Goal: Transaction & Acquisition: Purchase product/service

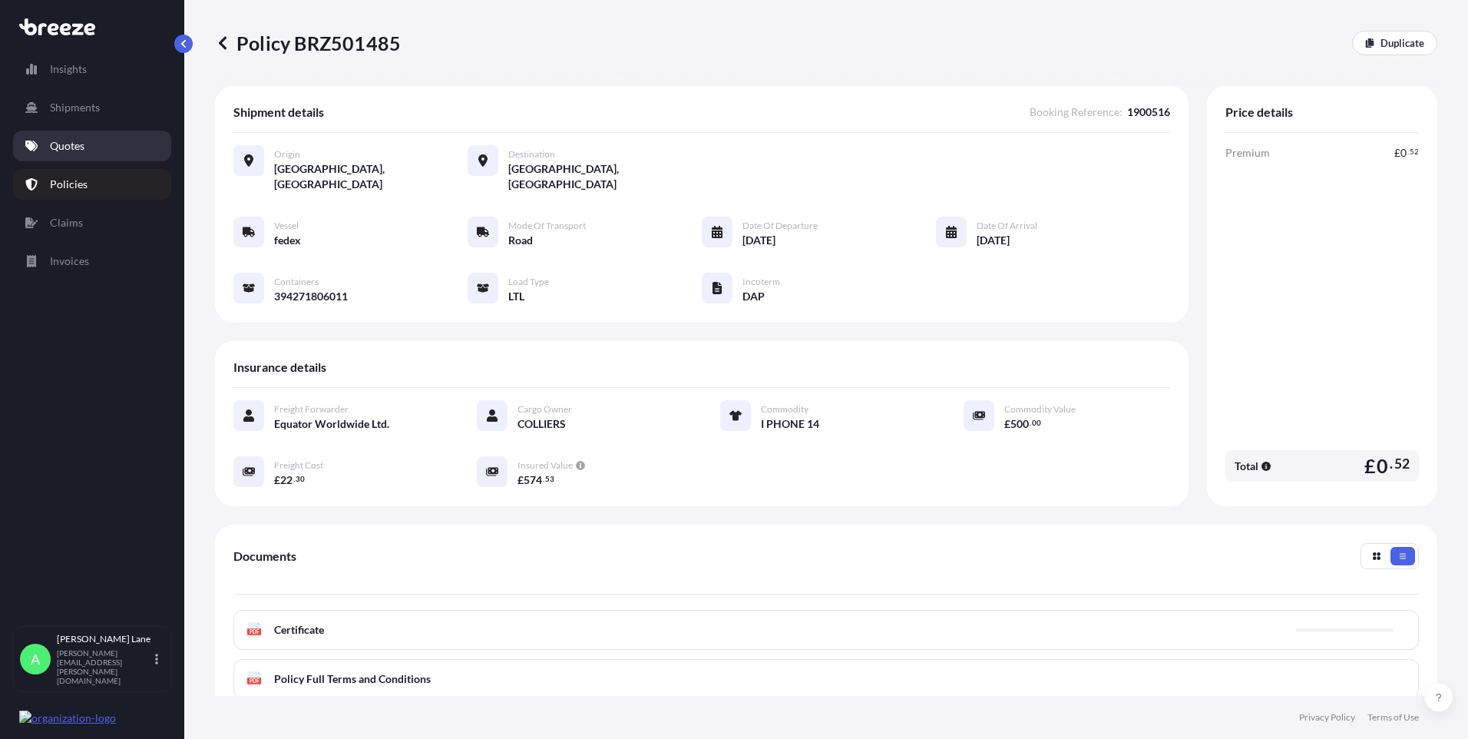
click at [58, 144] on p "Quotes" at bounding box center [67, 145] width 35 height 15
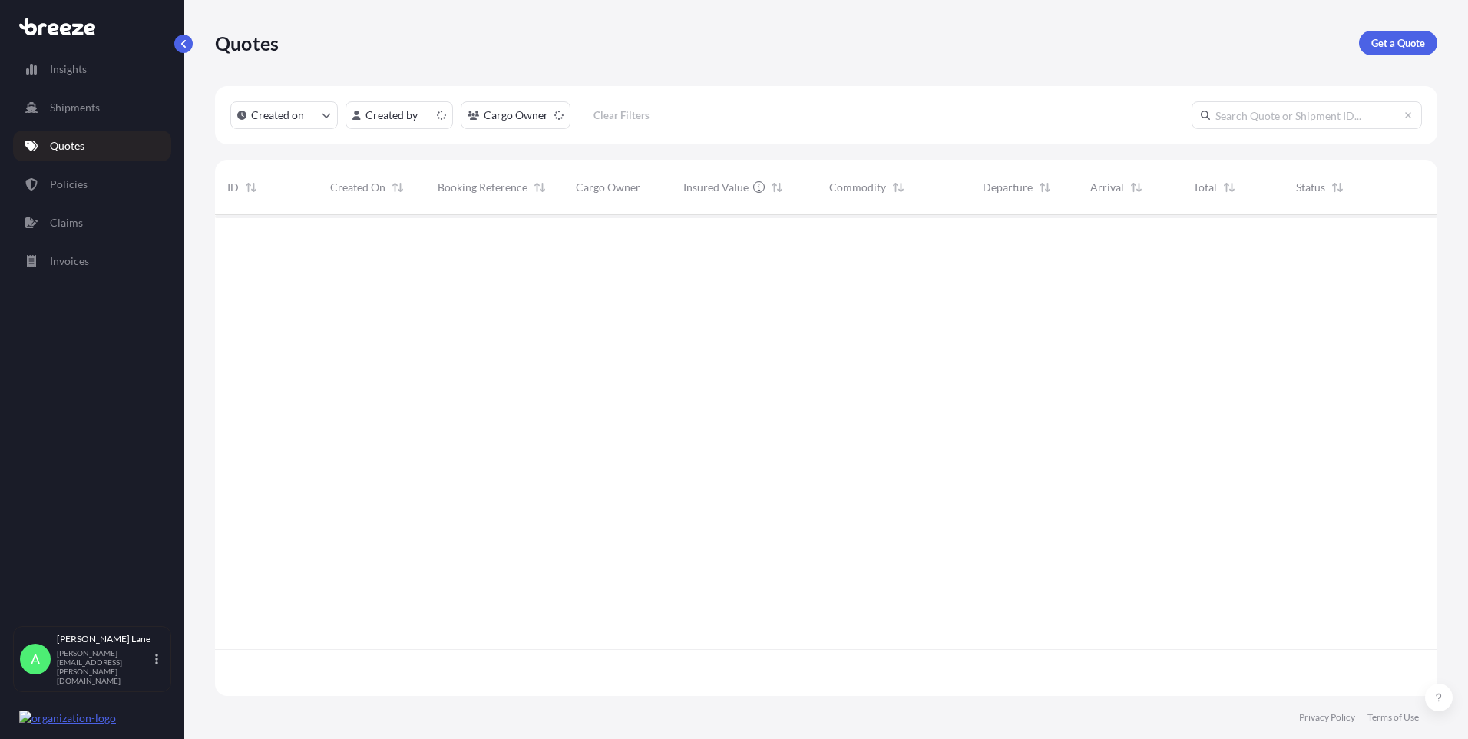
scroll to position [478, 1211]
click at [1398, 38] on p "Get a Quote" at bounding box center [1398, 42] width 54 height 15
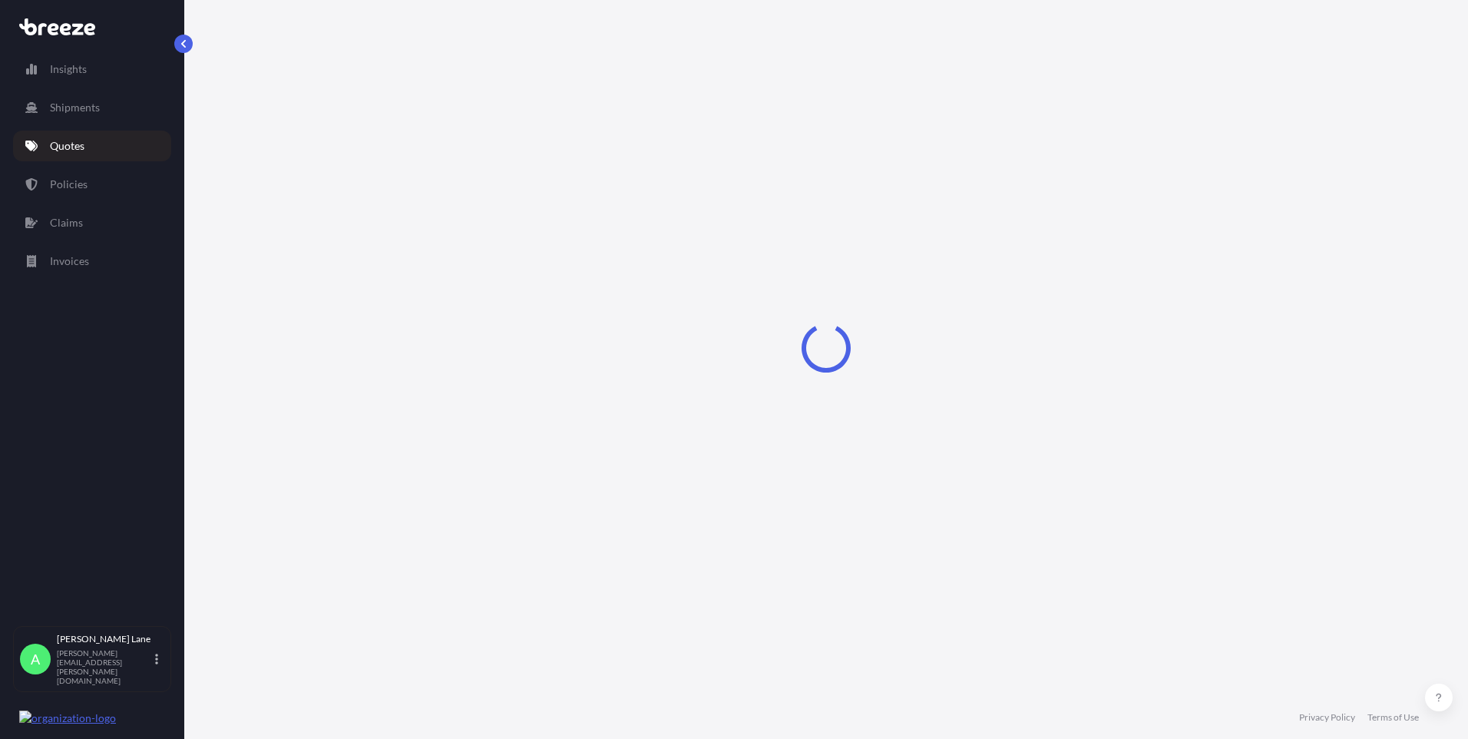
select select "Road"
select select "1"
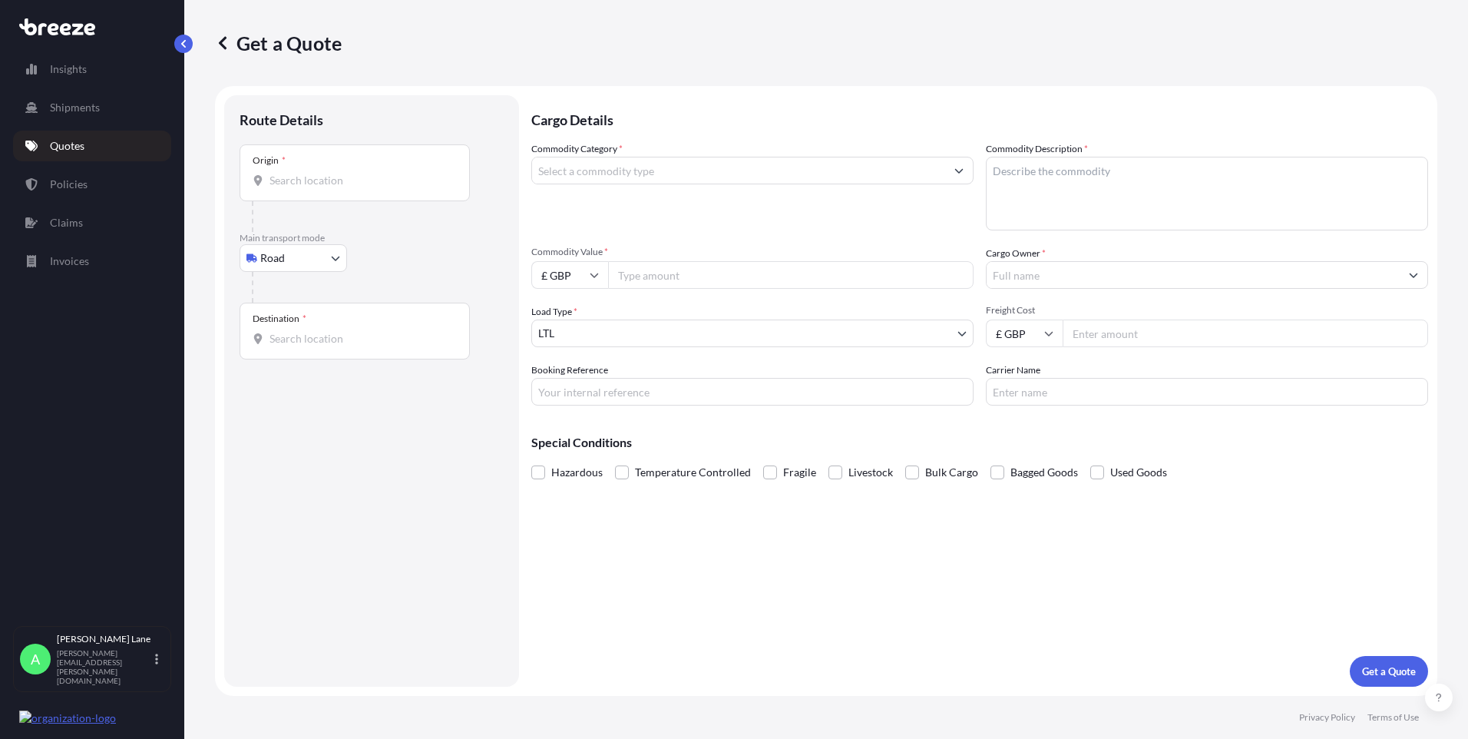
click at [345, 175] on input "Origin *" at bounding box center [359, 180] width 181 height 15
paste input "EN11 0JX"
click at [342, 232] on span "Hoddesdon EN11 0JX , [GEOGRAPHIC_DATA]" at bounding box center [400, 231] width 217 height 15
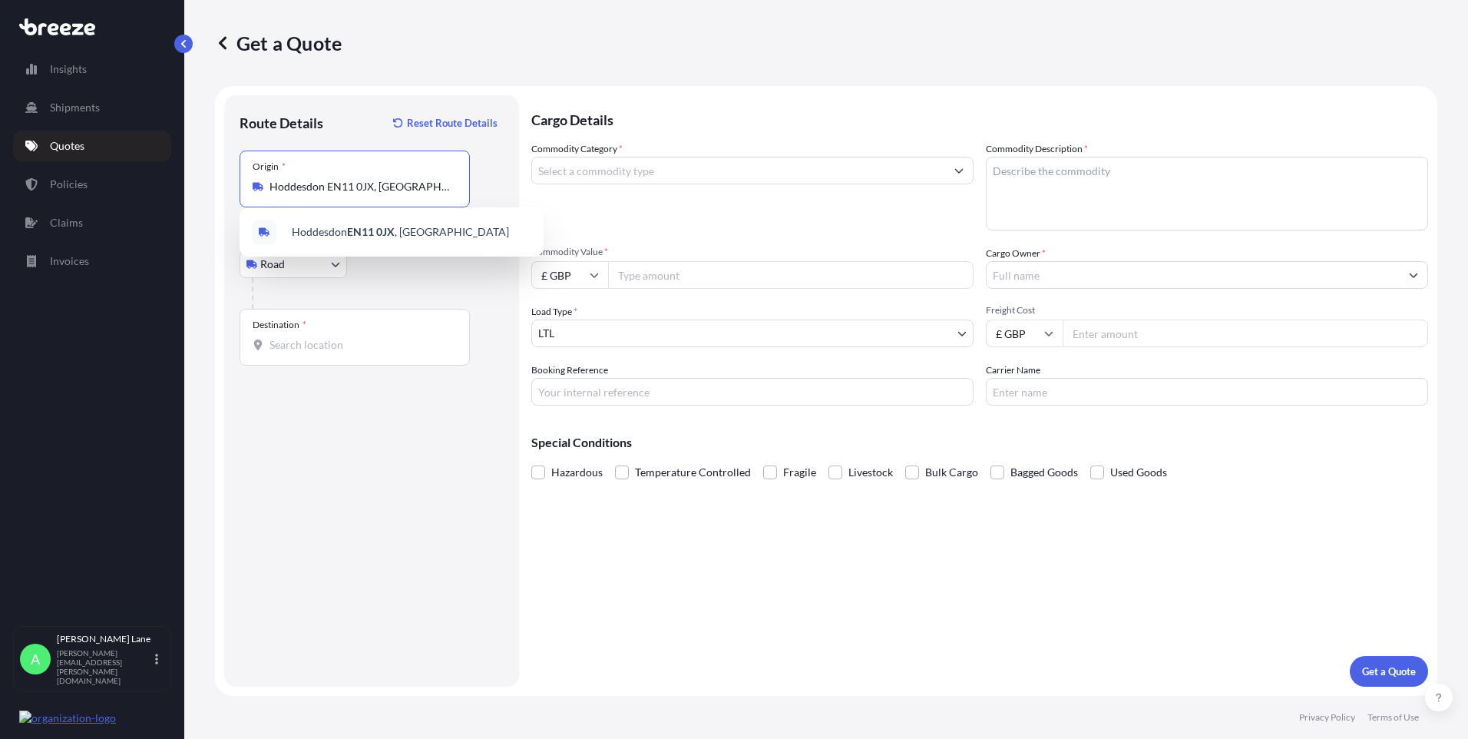
type input "Hoddesdon EN11 0JX, [GEOGRAPHIC_DATA]"
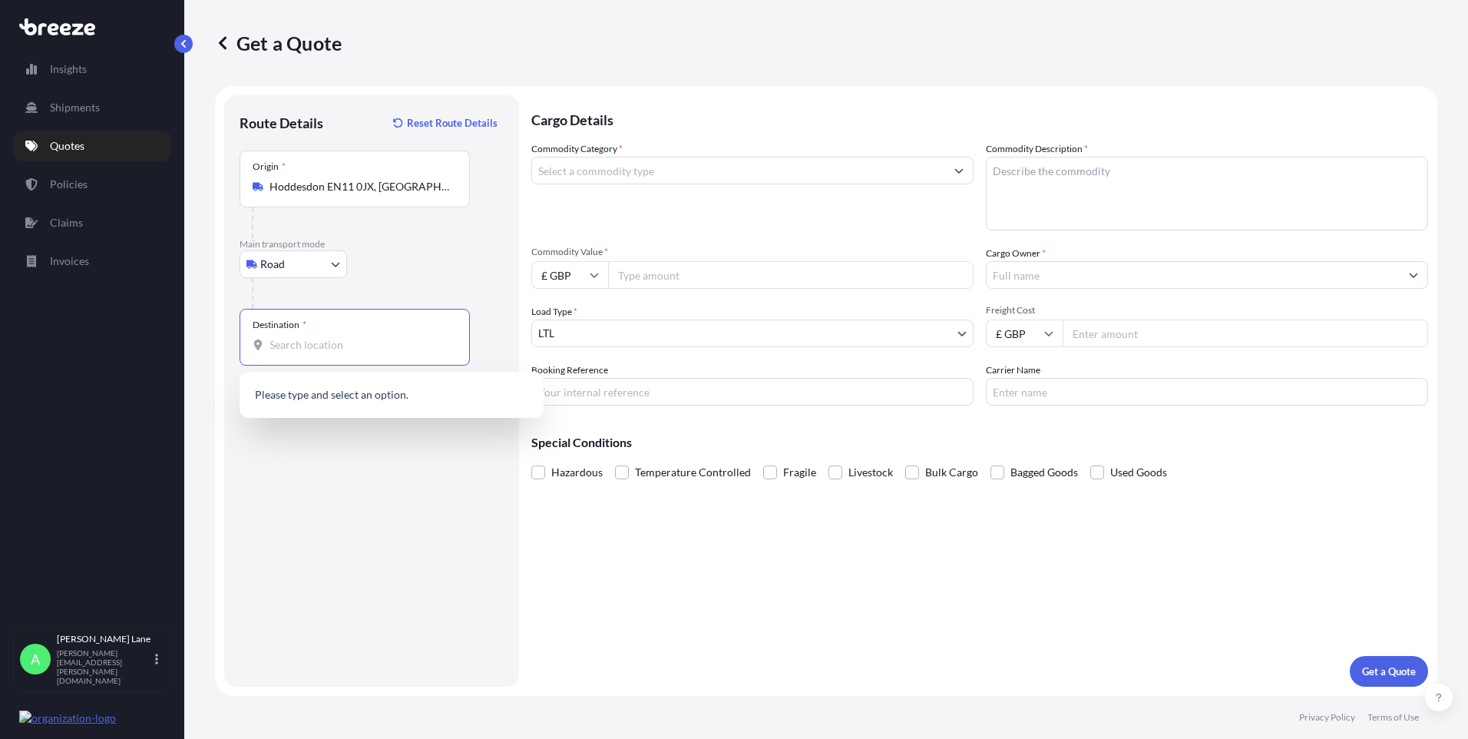
click at [375, 342] on input "Destination *" at bounding box center [359, 344] width 181 height 15
paste input "vejle"
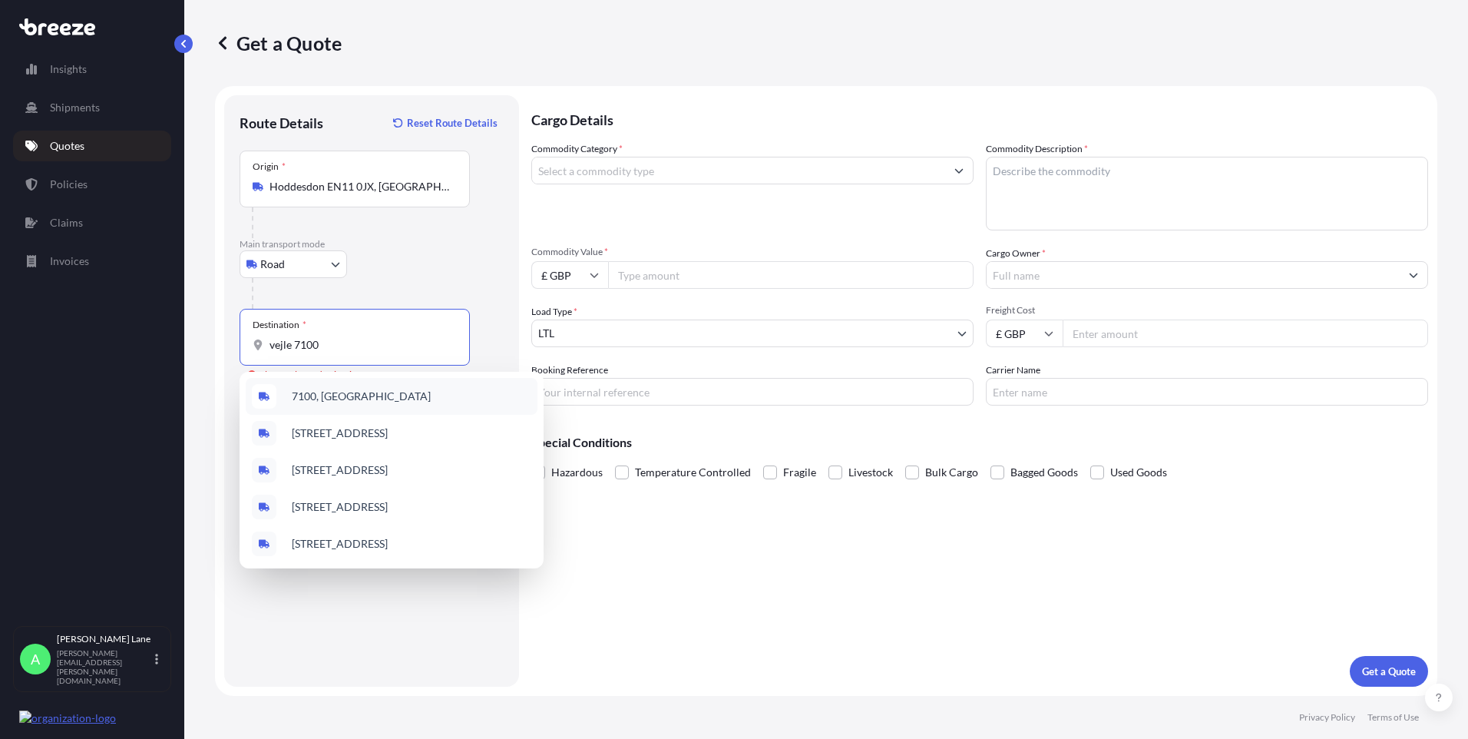
click at [405, 397] on div "7100, [GEOGRAPHIC_DATA]" at bounding box center [392, 396] width 292 height 37
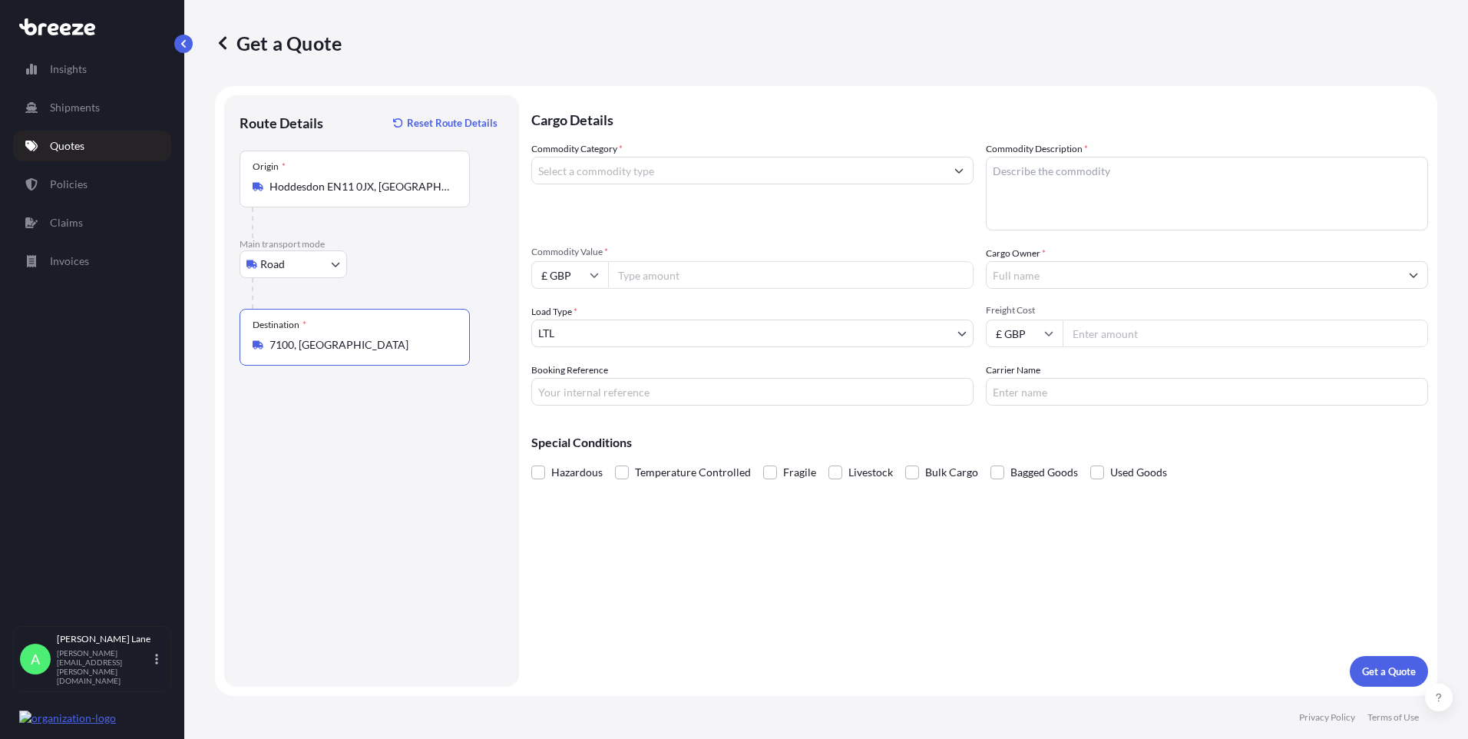
type input "7100, [GEOGRAPHIC_DATA]"
click at [628, 170] on input "Commodity Category *" at bounding box center [738, 171] width 413 height 28
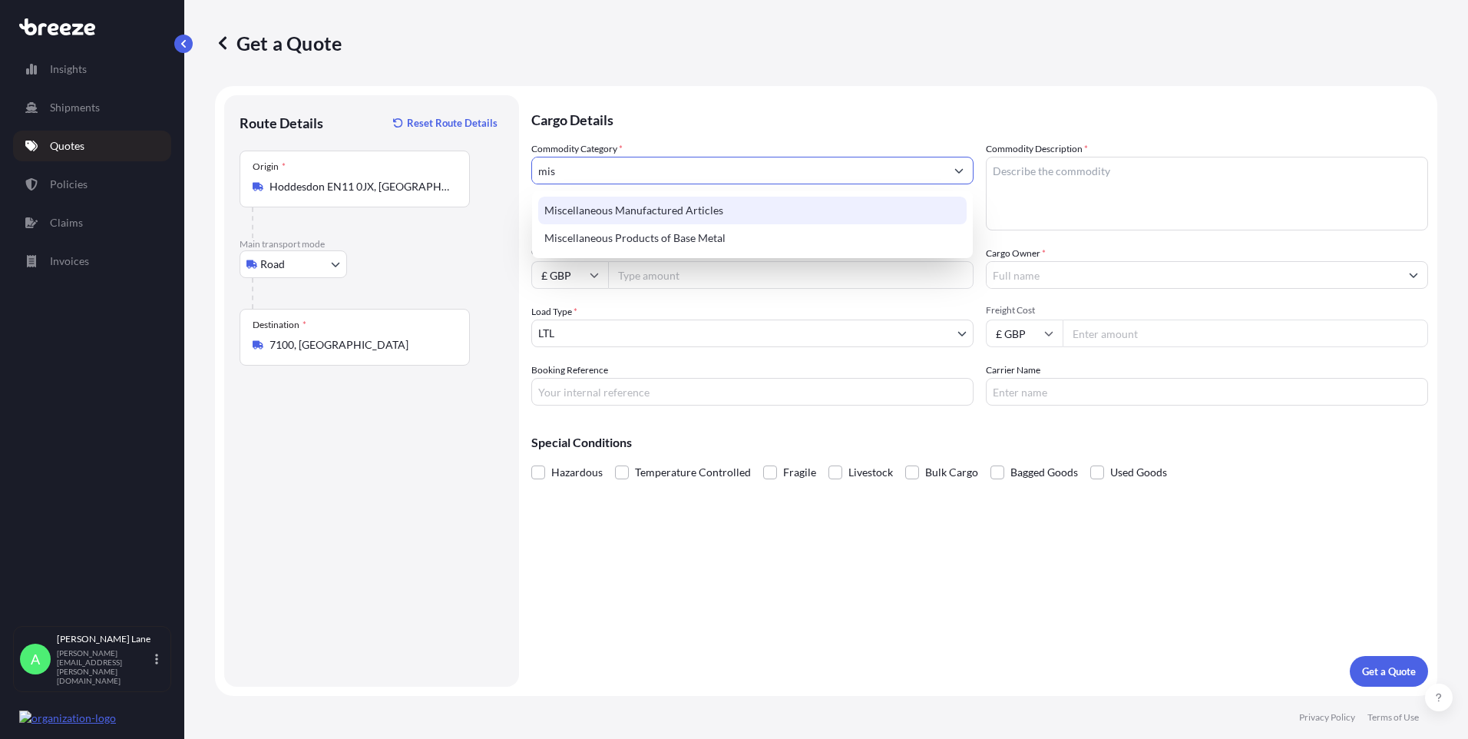
click at [716, 206] on div "Miscellaneous Manufactured Articles" at bounding box center [752, 211] width 428 height 28
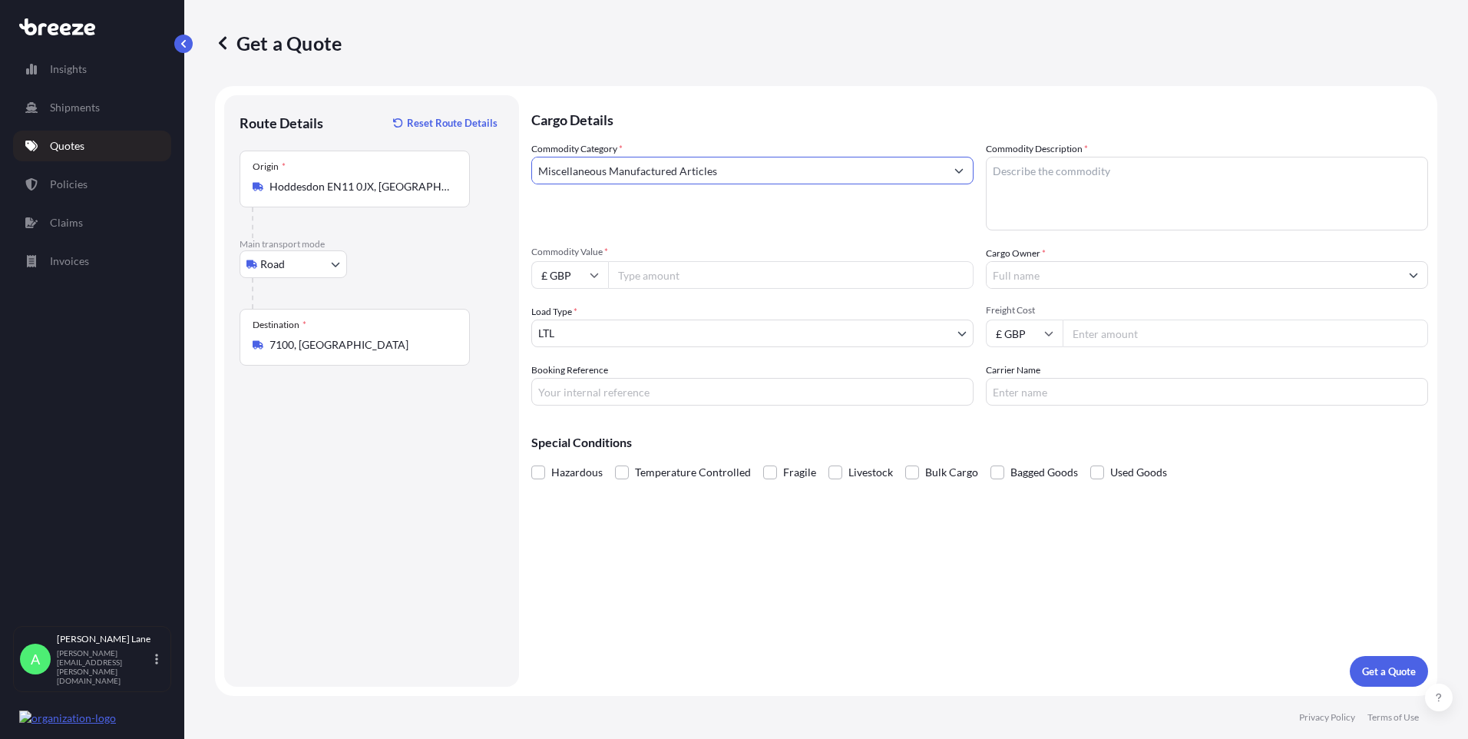
type input "Miscellaneous Manufactured Articles"
click at [699, 260] on div "Commodity Value * £ GBP" at bounding box center [752, 267] width 442 height 43
click at [684, 267] on input "Commodity Value *" at bounding box center [790, 275] width 365 height 28
paste input "8585.31"
type input "8585.31"
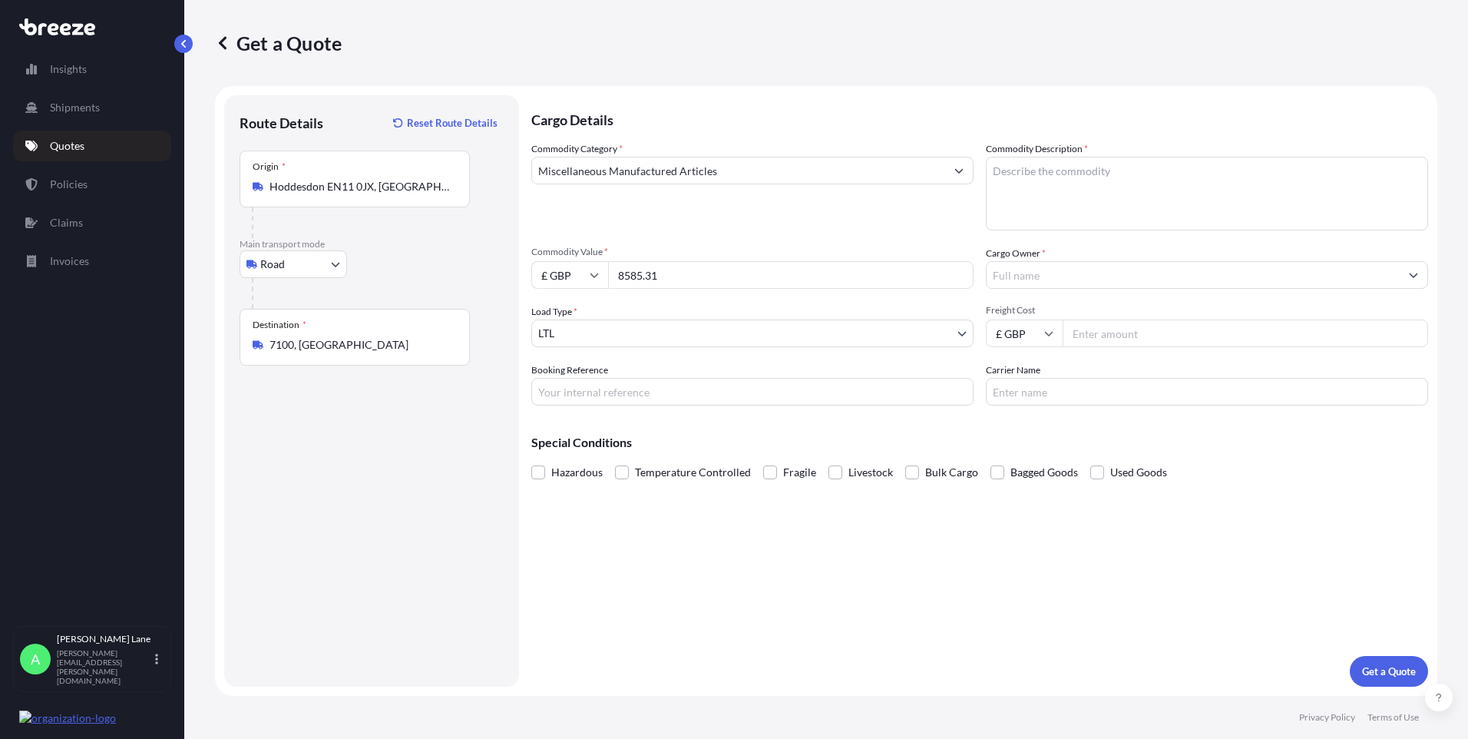
click at [590, 399] on input "Booking Reference" at bounding box center [752, 392] width 442 height 28
paste input "1900538"
type input "1900538"
click at [1047, 189] on textarea "Commodity Description *" at bounding box center [1207, 194] width 442 height 74
paste textarea "DARTS AND ACCESSORIES"
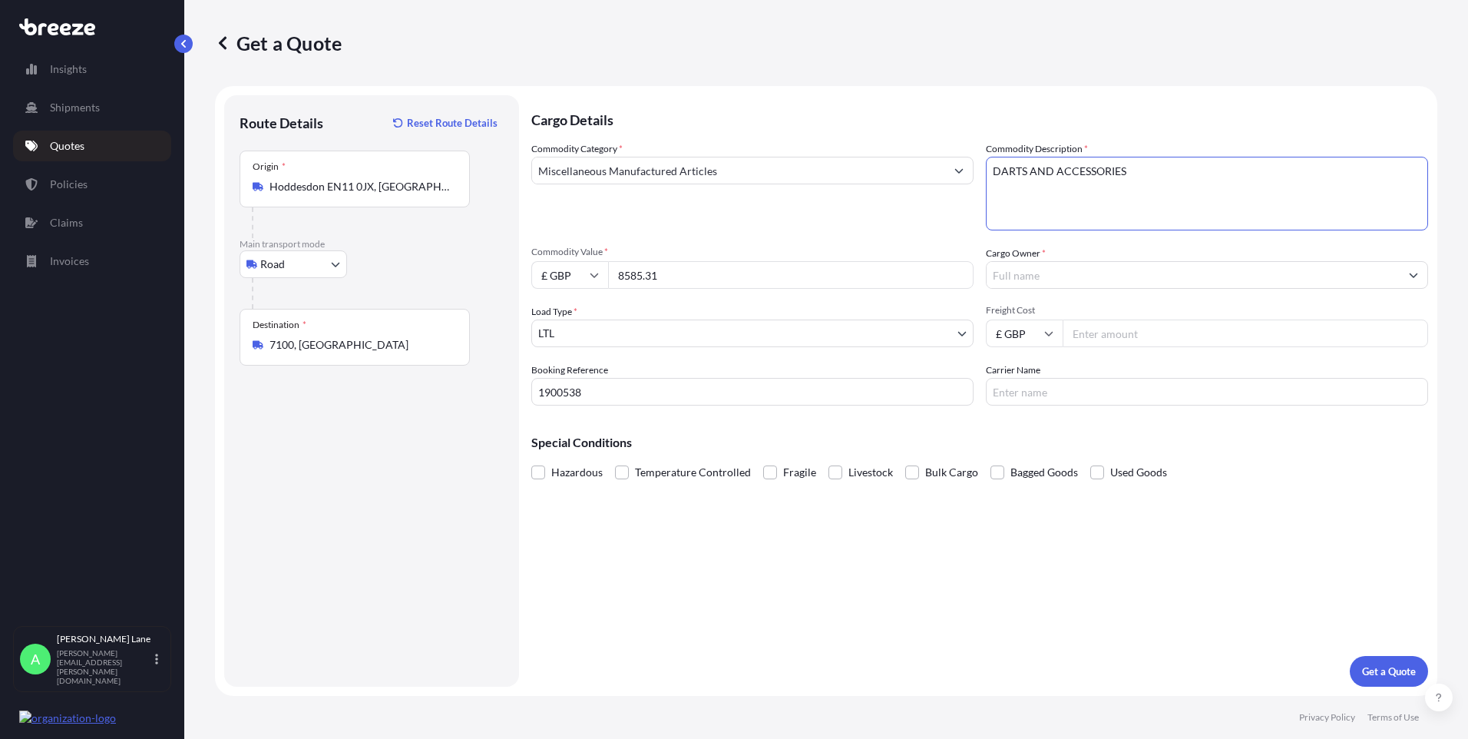
type textarea "DARTS AND ACCESSORIES"
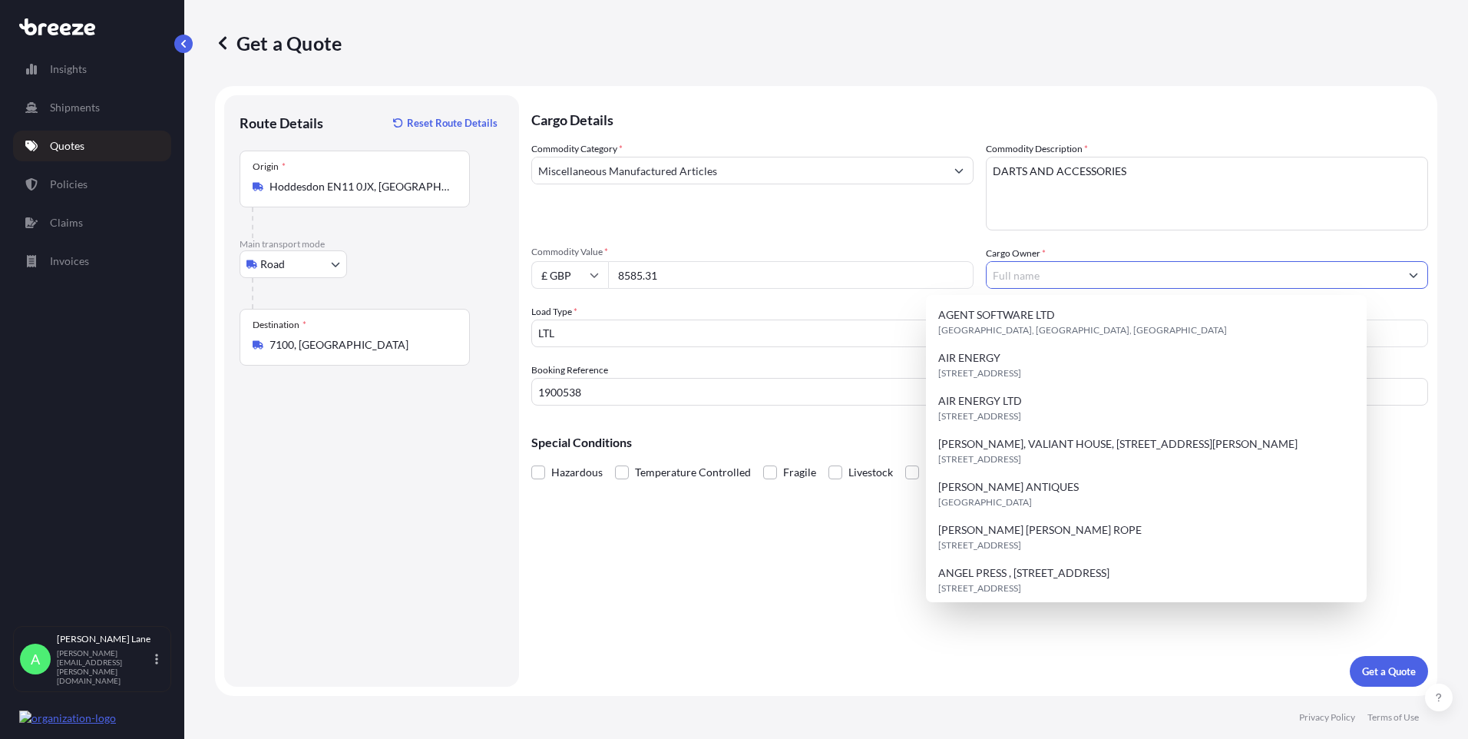
click at [1066, 276] on input "Cargo Owner *" at bounding box center [1193, 275] width 413 height 28
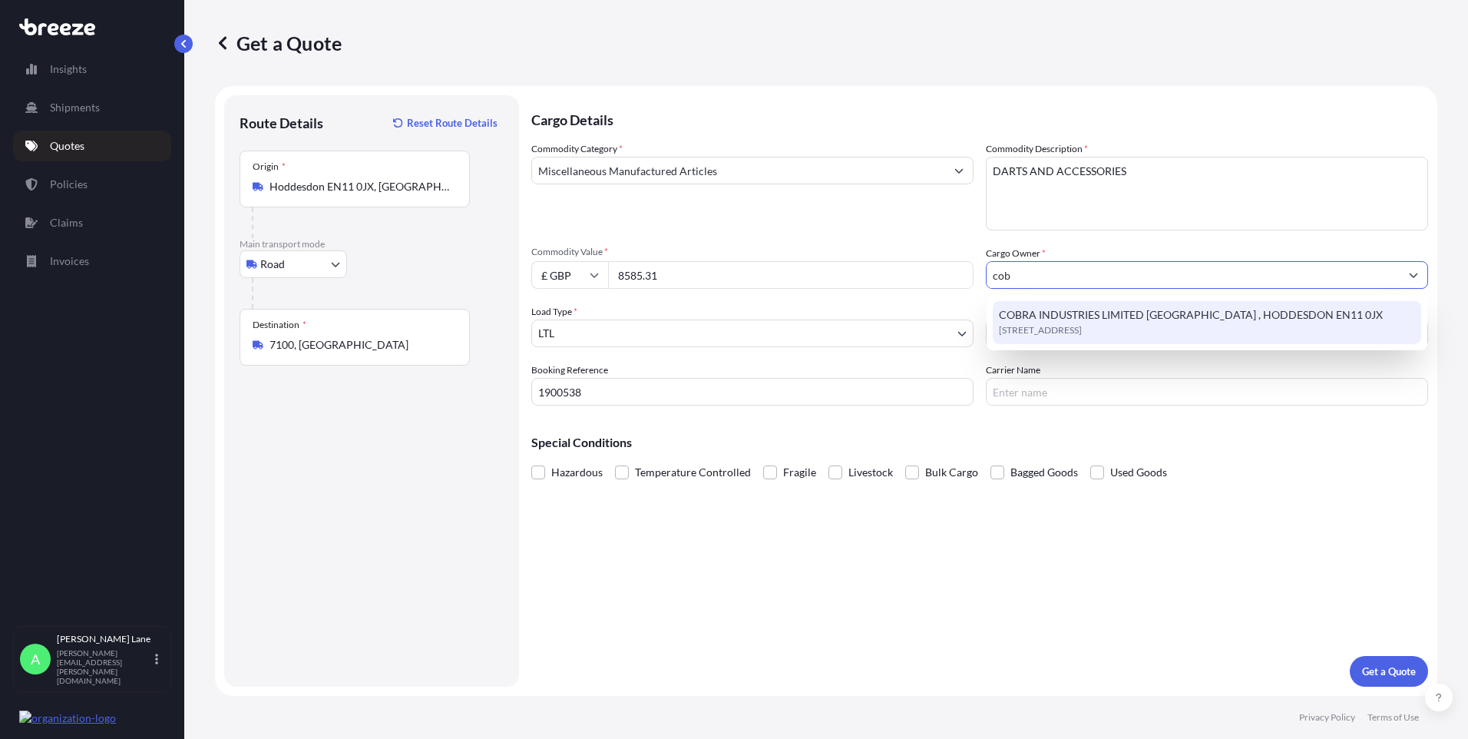
click at [1069, 319] on span "COBRA INDUSTRIES LIMITED [GEOGRAPHIC_DATA] , HODDESDON EN11 0JX" at bounding box center [1191, 314] width 384 height 15
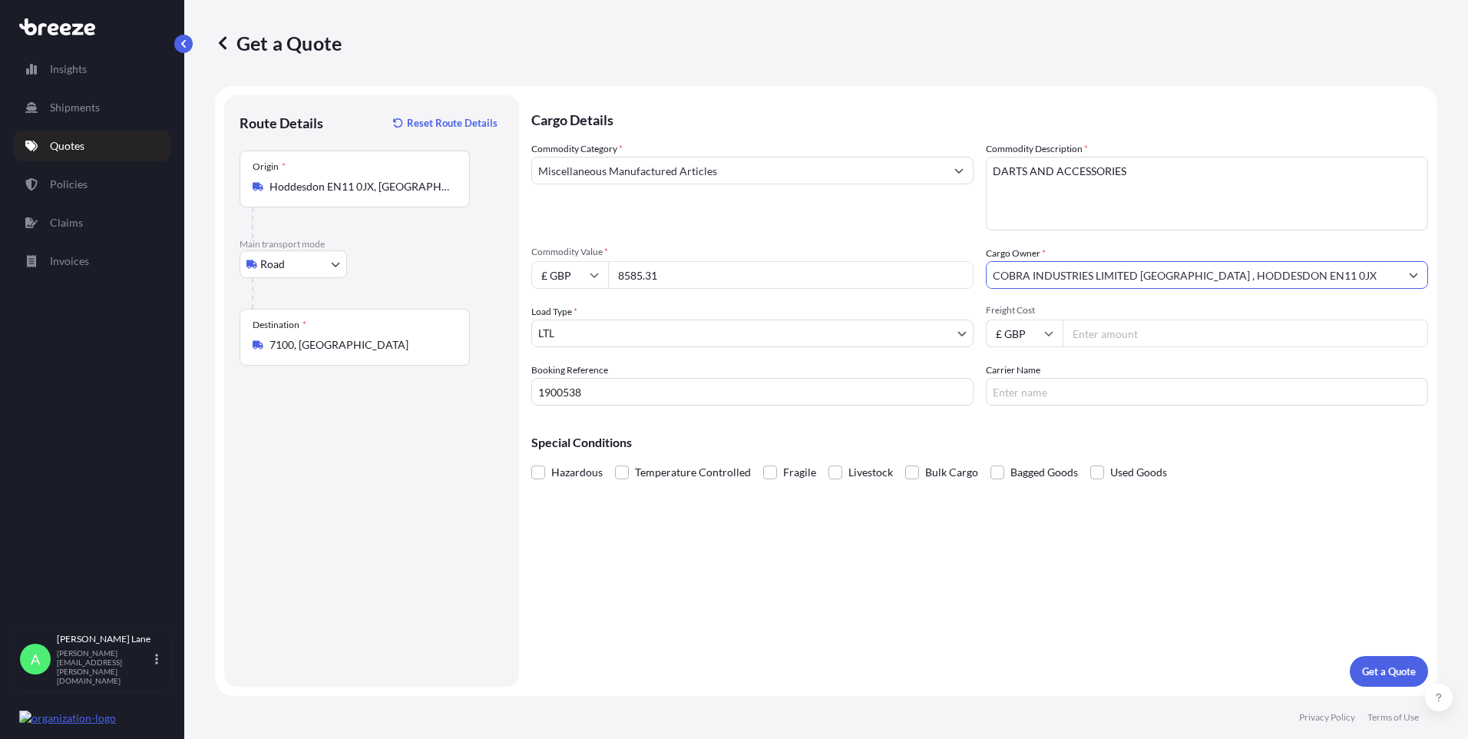
type input "COBRA INDUSTRIES LIMITED [GEOGRAPHIC_DATA] , HODDESDON EN11 0JX"
click at [1100, 332] on input "Freight Cost" at bounding box center [1245, 333] width 365 height 28
type input "101.67"
click at [1072, 389] on input "Carrier Name" at bounding box center [1207, 392] width 442 height 28
type input "fedex"
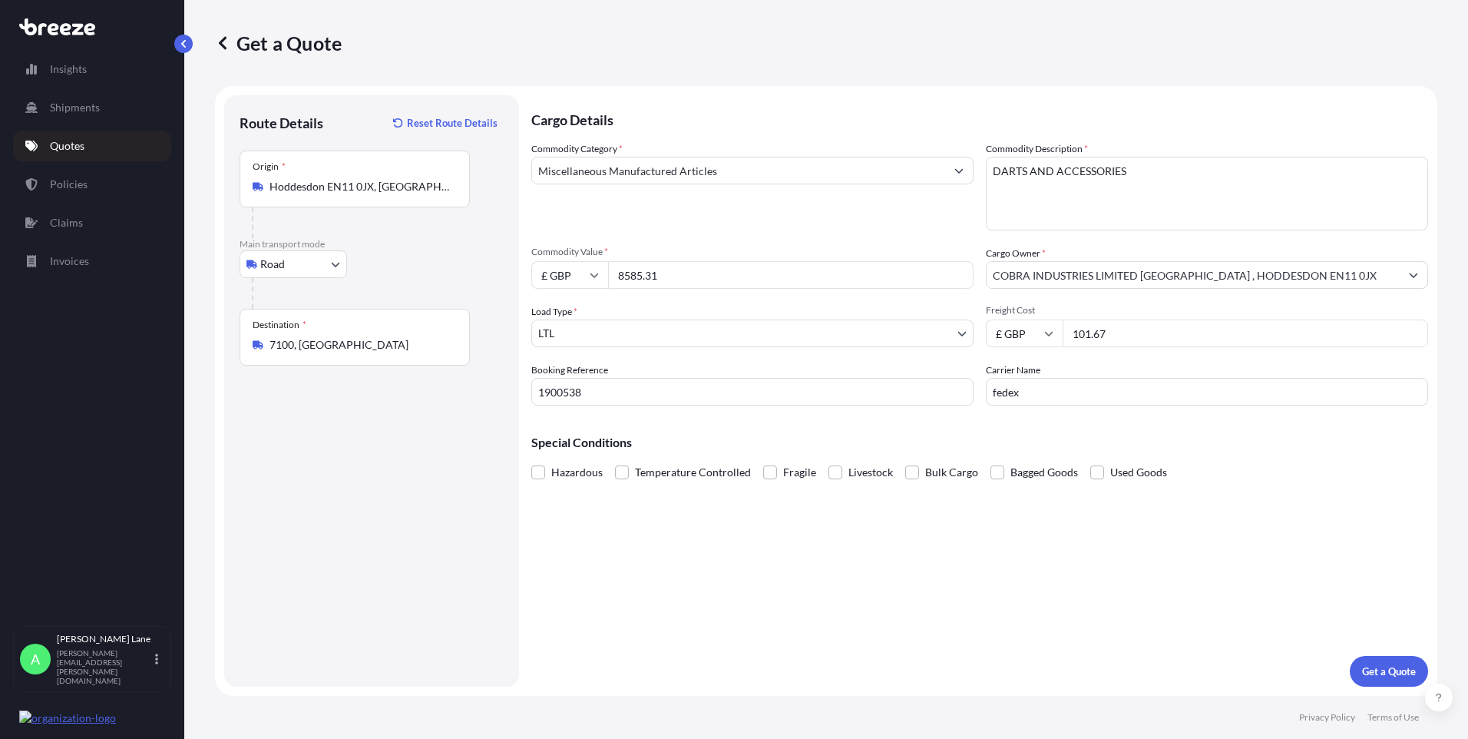
click at [842, 599] on div "Cargo Details Commodity Category * Miscellaneous Manufactured Articles Commodit…" at bounding box center [979, 390] width 897 height 591
click at [1375, 673] on p "Get a Quote" at bounding box center [1389, 670] width 54 height 15
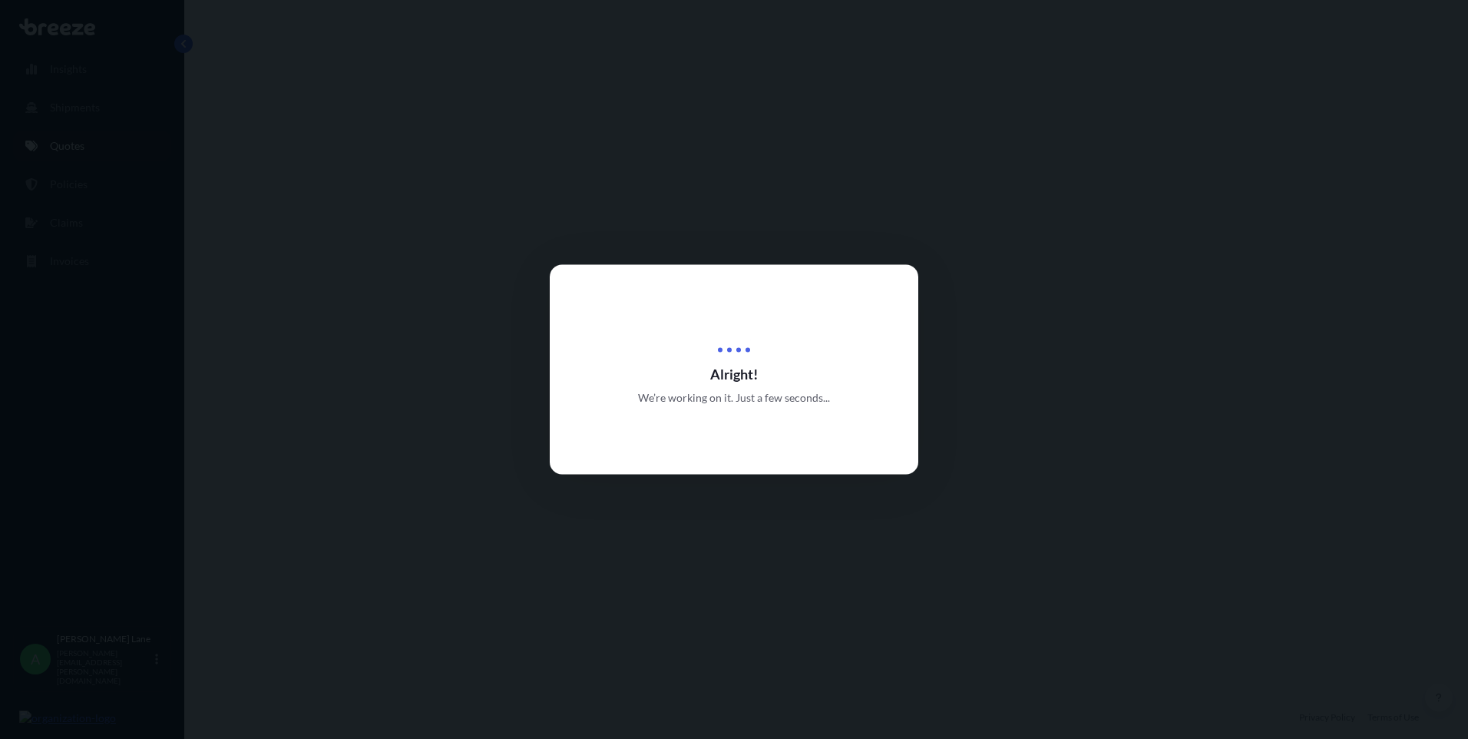
select select "Road"
select select "1"
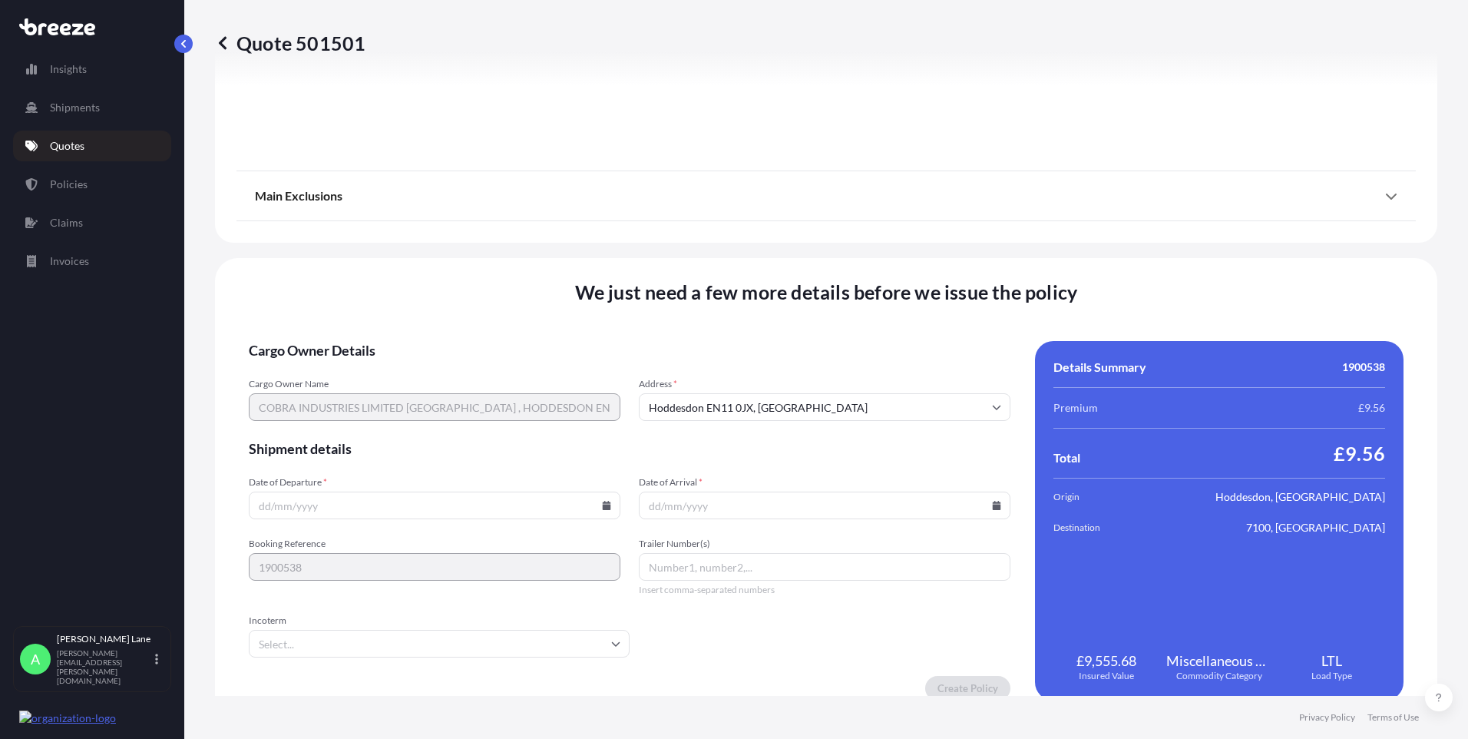
scroll to position [1698, 0]
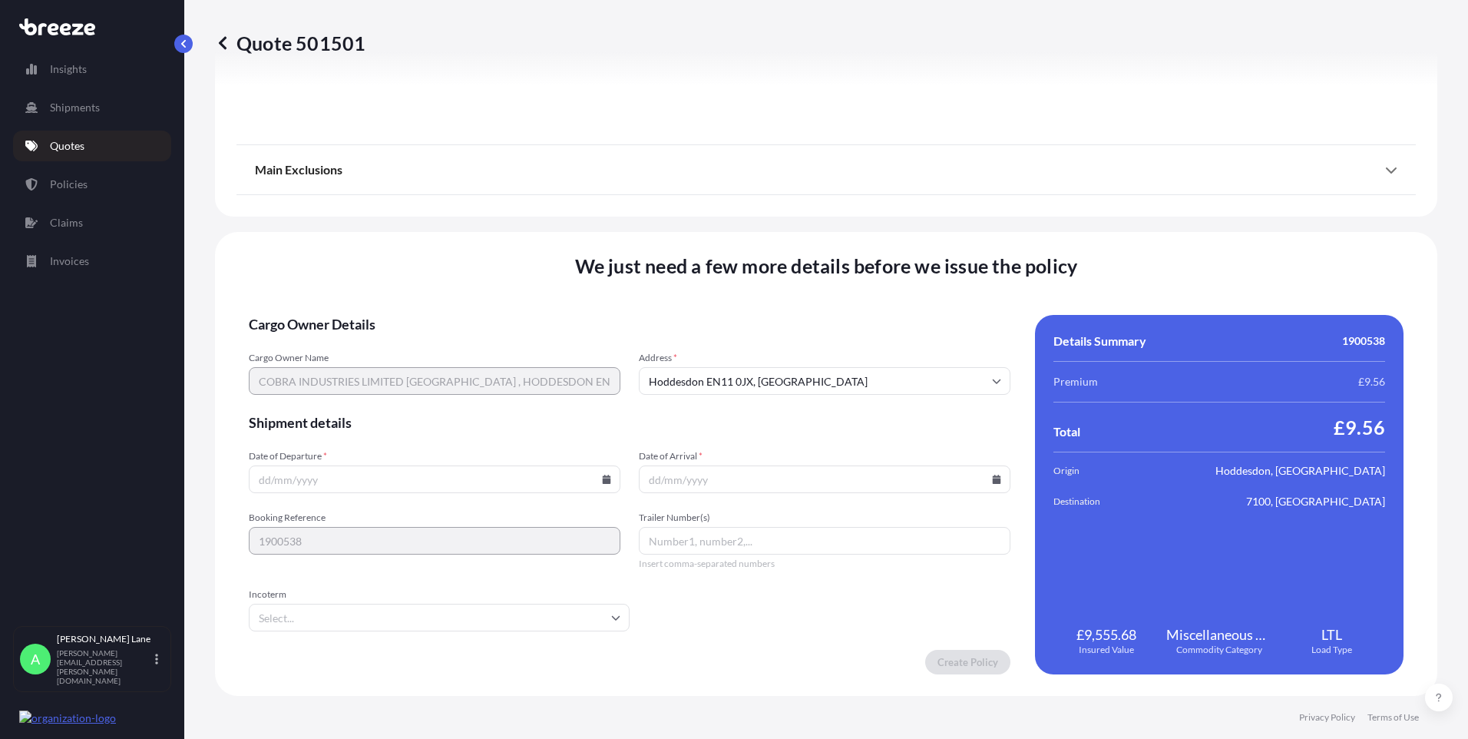
click at [603, 479] on icon at bounding box center [607, 478] width 8 height 9
click at [394, 342] on button "15" at bounding box center [397, 342] width 25 height 25
type input "[DATE]"
click at [337, 613] on input "Incoterm" at bounding box center [439, 617] width 381 height 28
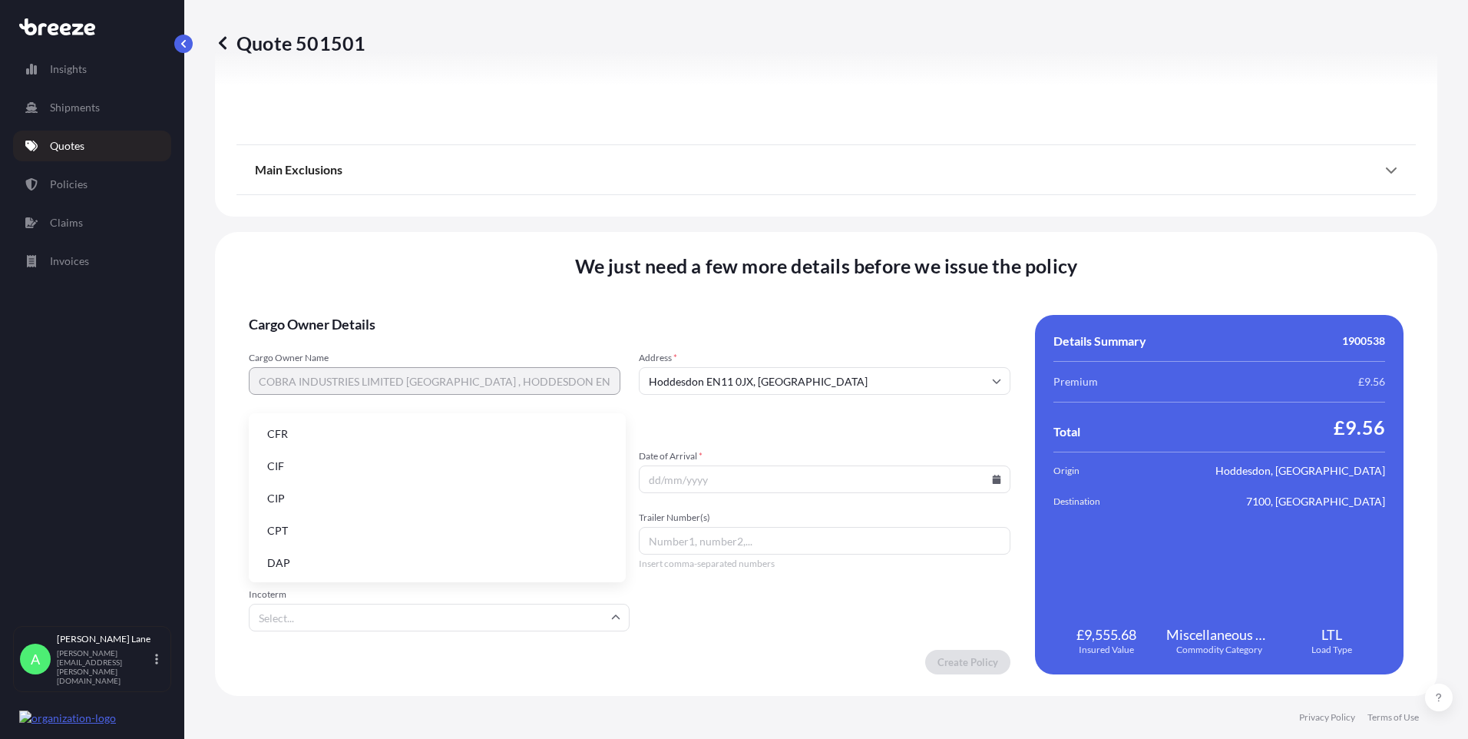
click at [330, 560] on li "DAP" at bounding box center [437, 562] width 365 height 29
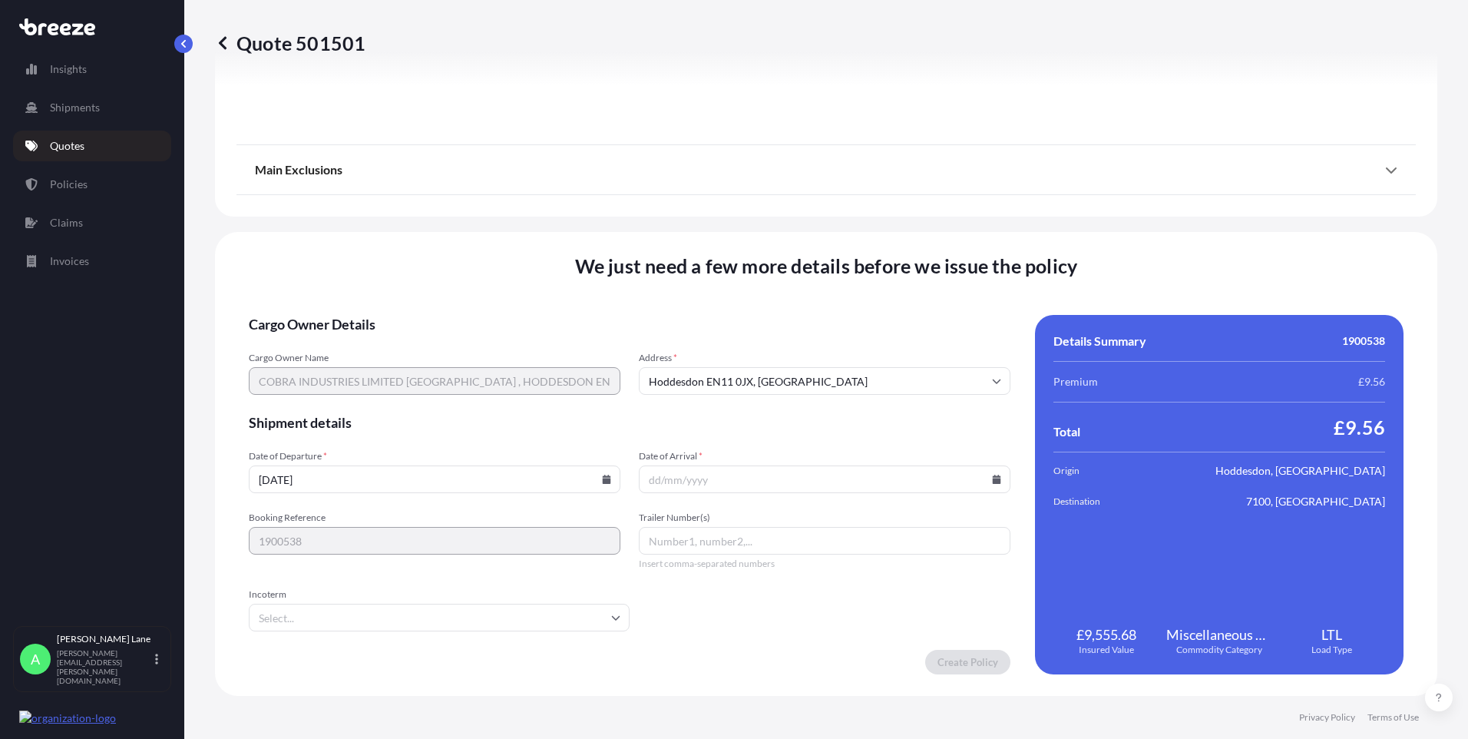
type input "DAP"
click at [993, 479] on icon at bounding box center [997, 478] width 8 height 9
click at [711, 374] on button "20" at bounding box center [711, 371] width 25 height 25
type input "[DATE]"
click at [700, 540] on input "Trailer Number(s)" at bounding box center [825, 541] width 372 height 28
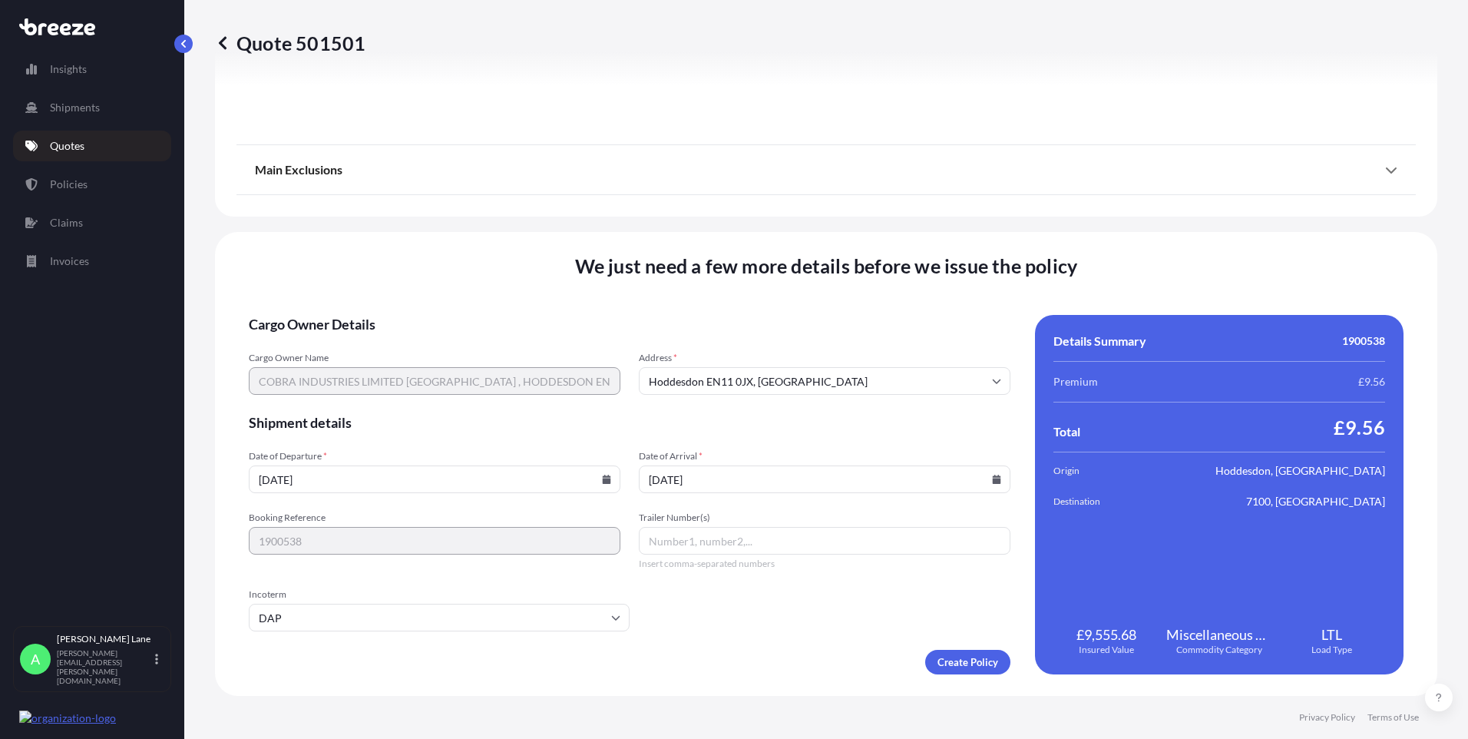
paste input "394273492623"
type input "394273492623"
click at [946, 647] on form "Cargo Owner Details Cargo Owner Name COBRA INDUSTRIES LIMITED [GEOGRAPHIC_DATA]…" at bounding box center [630, 494] width 762 height 359
